Goal: Find specific page/section

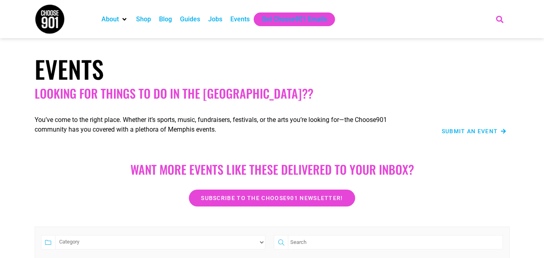
click at [497, 18] on icon "Search" at bounding box center [499, 18] width 13 height 13
click at [448, 48] on input "Search" at bounding box center [447, 48] width 94 height 10
paste input "[PERSON_NAME] Band"
type input "[PERSON_NAME] Band"
